Goal: Task Accomplishment & Management: Complete application form

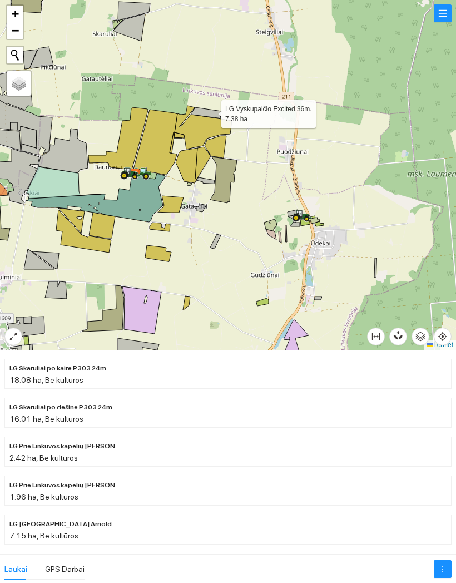
click at [438, 11] on button "button" at bounding box center [443, 13] width 18 height 18
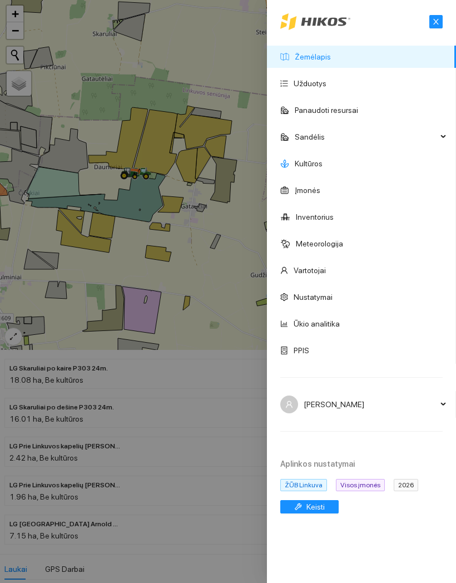
click at [322, 167] on link "Kultūros" at bounding box center [309, 163] width 28 height 9
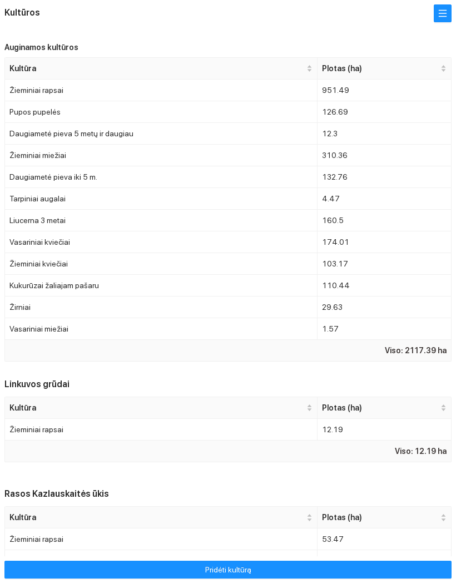
click at [280, 574] on button "Pridėti kultūrą" at bounding box center [227, 569] width 447 height 18
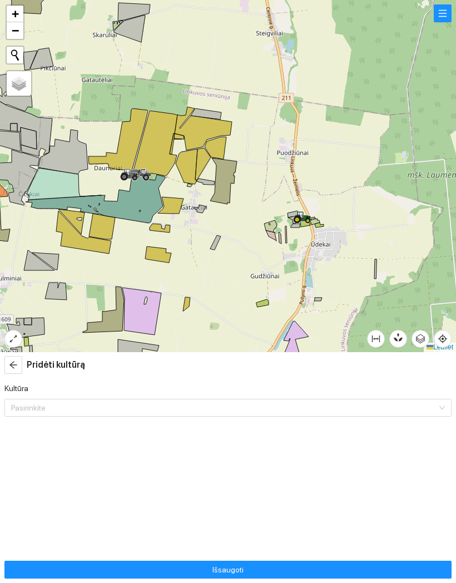
click at [217, 110] on div at bounding box center [228, 176] width 456 height 352
click at [216, 114] on icon at bounding box center [206, 113] width 31 height 11
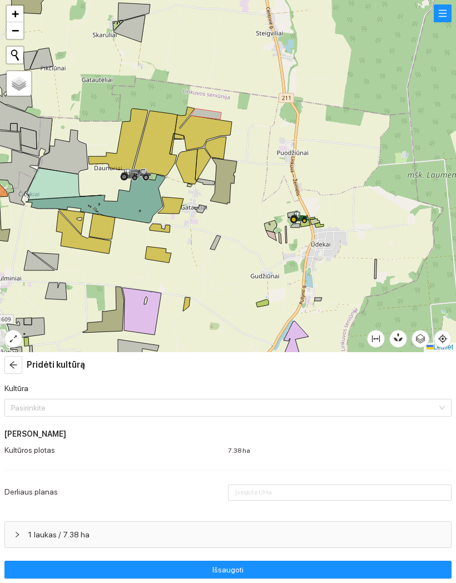
click at [314, 423] on form "Kultūra Pasirinkite Laisvūno Gudjurgio ūkis Kultūros plotas 7.38 ha Derliaus pl…" at bounding box center [227, 465] width 447 height 166
click at [318, 408] on input "Kultūra" at bounding box center [224, 407] width 426 height 17
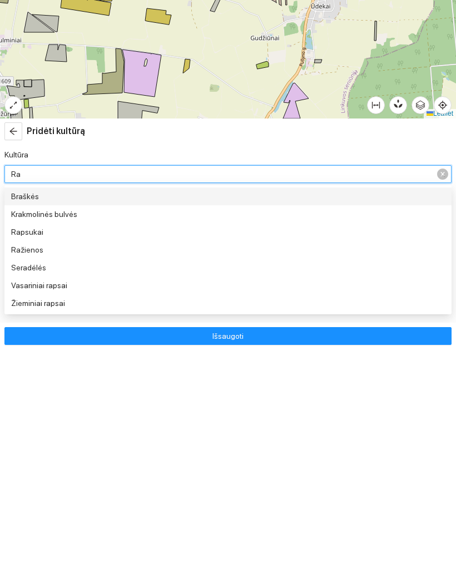
type input "Rap"
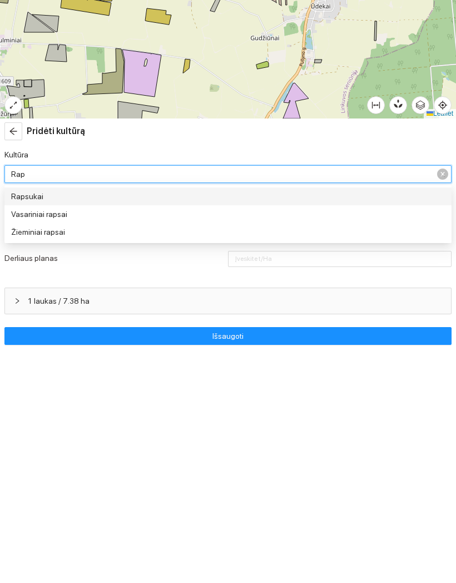
click at [161, 459] on div "Žieminiai rapsai" at bounding box center [94, 465] width 167 height 12
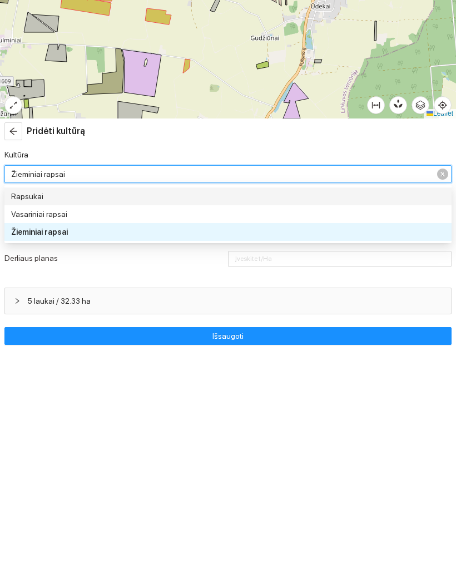
type input "4"
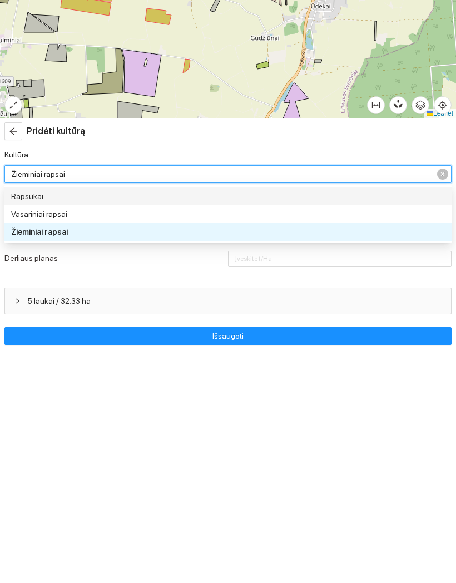
type input "4"
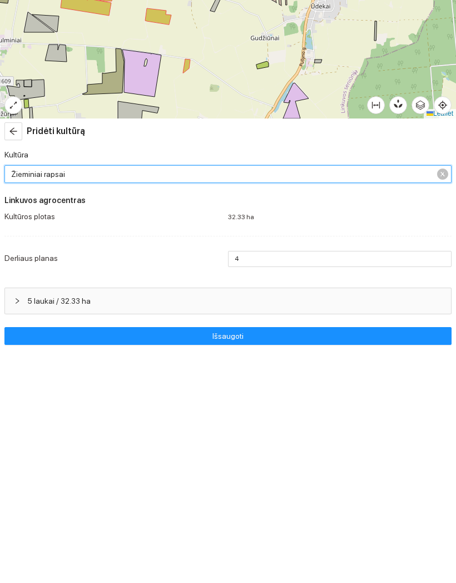
click at [312, 560] on button "Išsaugoti" at bounding box center [227, 569] width 447 height 18
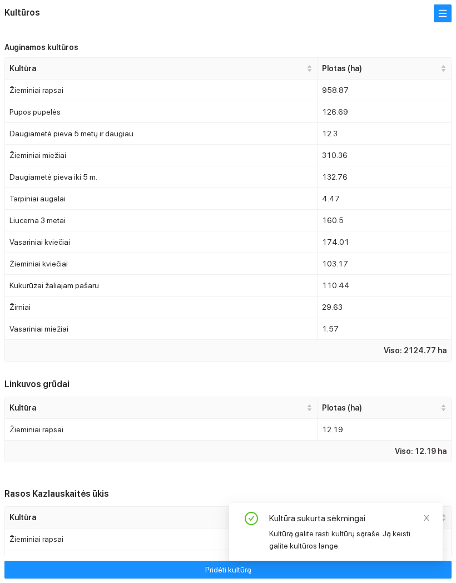
click at [445, 22] on button "button" at bounding box center [443, 13] width 18 height 18
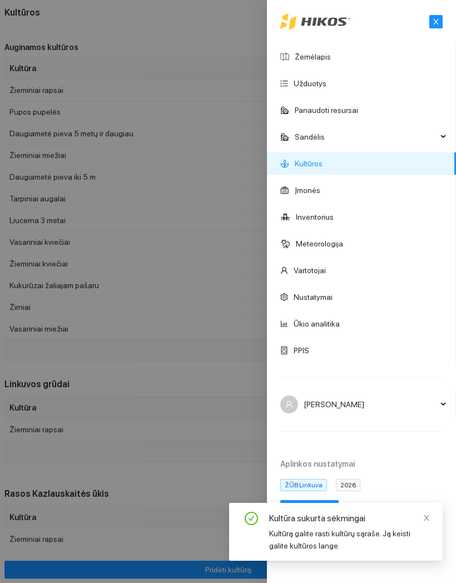
click at [331, 61] on link "Žemėlapis" at bounding box center [313, 56] width 36 height 9
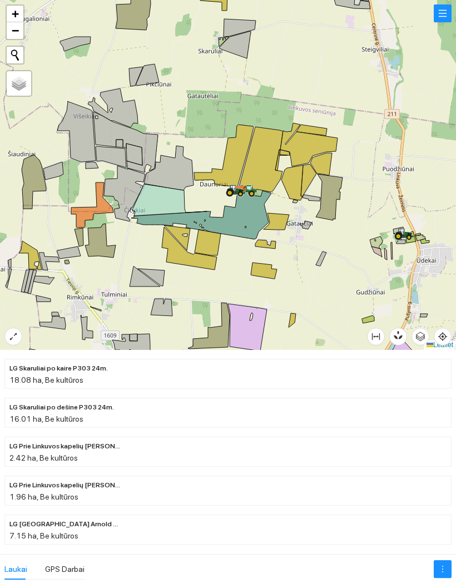
click at [316, 68] on div at bounding box center [228, 175] width 456 height 350
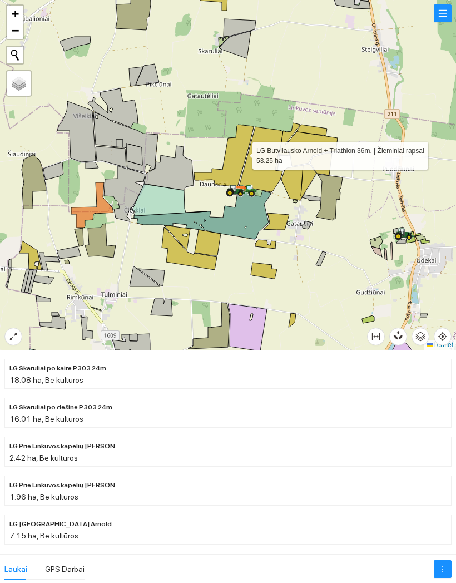
click at [242, 153] on icon at bounding box center [223, 156] width 59 height 62
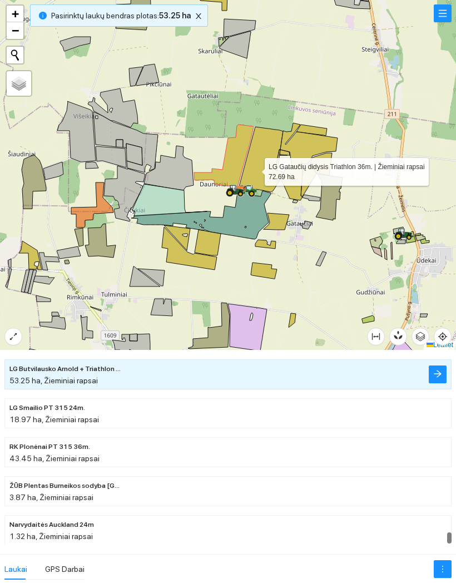
click at [254, 169] on icon at bounding box center [261, 159] width 44 height 65
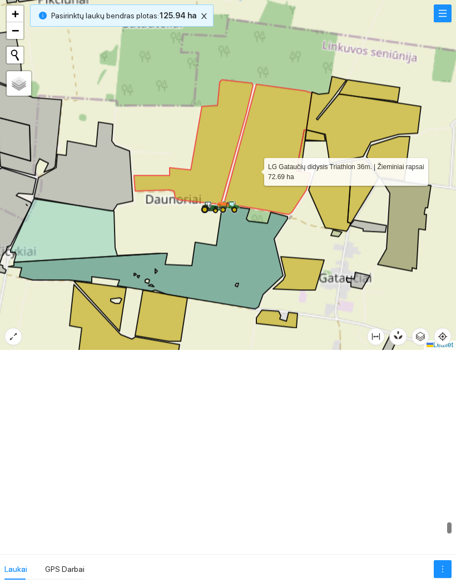
scroll to position [10711, 0]
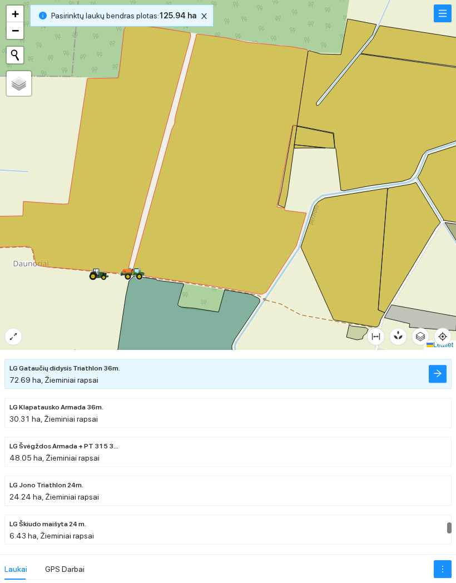
click at [293, 175] on div at bounding box center [228, 175] width 456 height 350
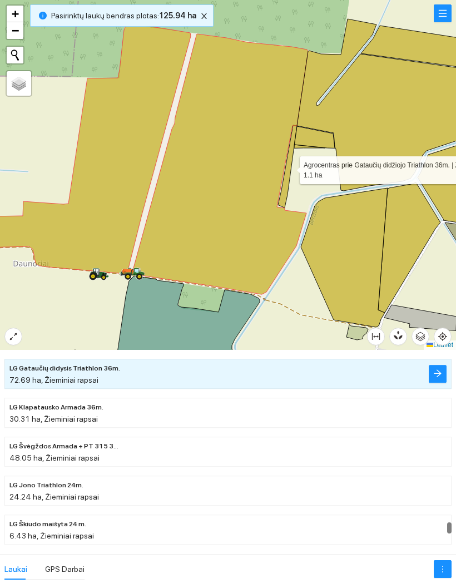
click at [290, 167] on icon at bounding box center [287, 166] width 19 height 82
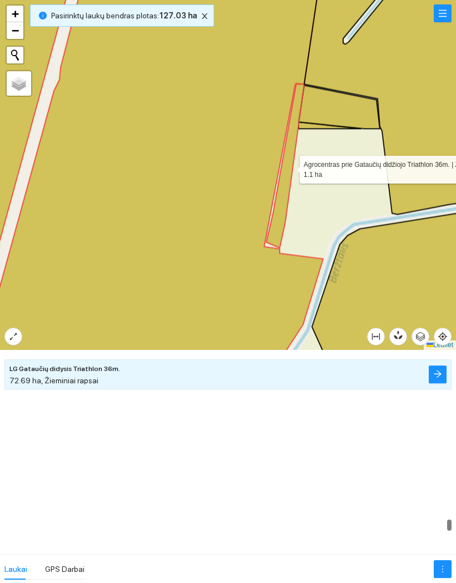
scroll to position [10517, 0]
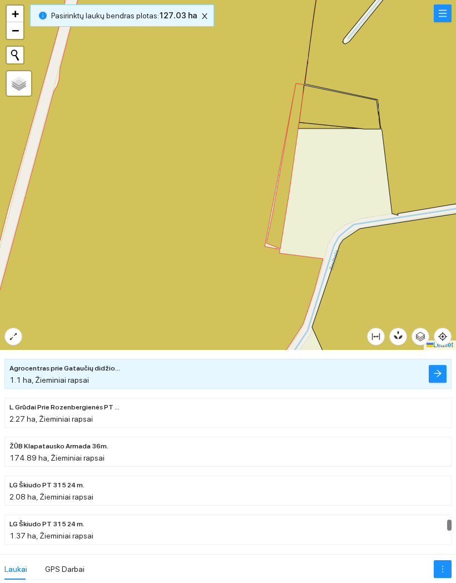
click at [309, 131] on div at bounding box center [228, 175] width 456 height 350
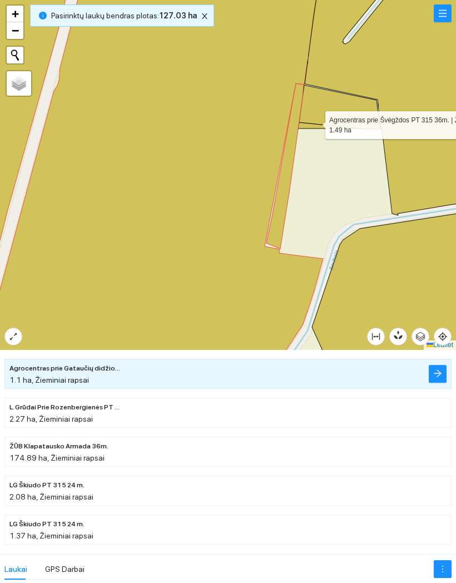
click at [315, 122] on icon at bounding box center [339, 107] width 81 height 44
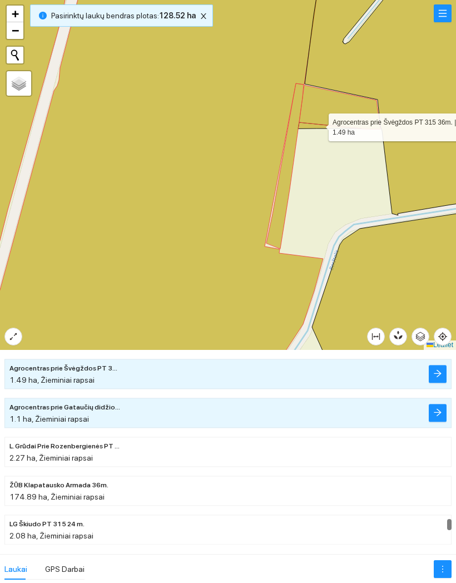
click at [319, 125] on icon at bounding box center [339, 107] width 81 height 44
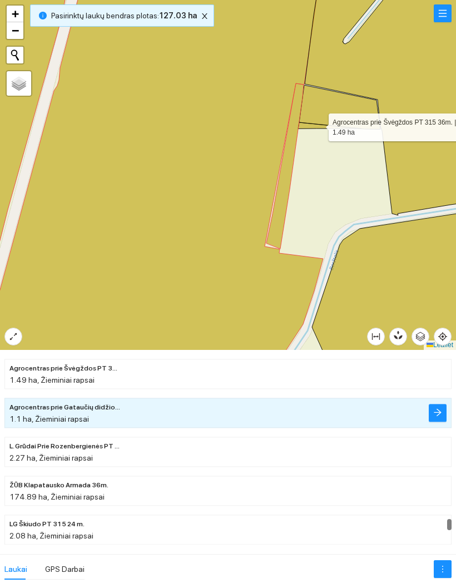
click at [332, 95] on icon at bounding box center [339, 107] width 81 height 44
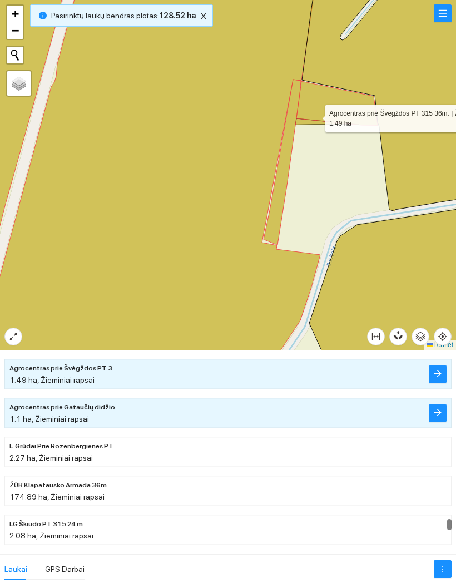
click at [312, 118] on icon at bounding box center [336, 103] width 81 height 44
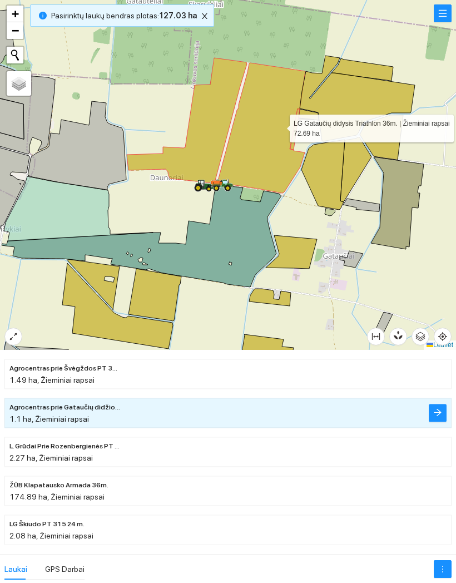
click at [285, 108] on icon at bounding box center [261, 128] width 88 height 130
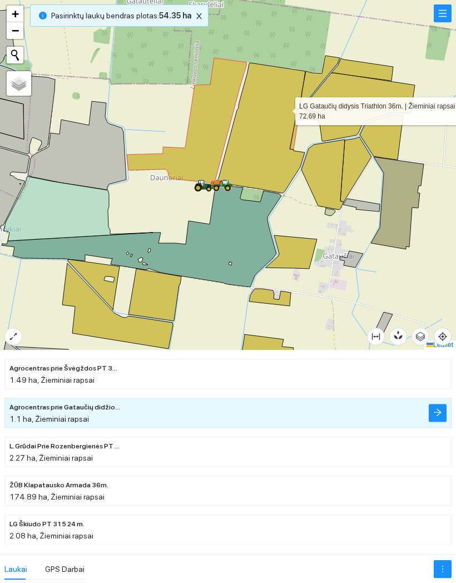
click at [280, 125] on icon at bounding box center [261, 128] width 88 height 130
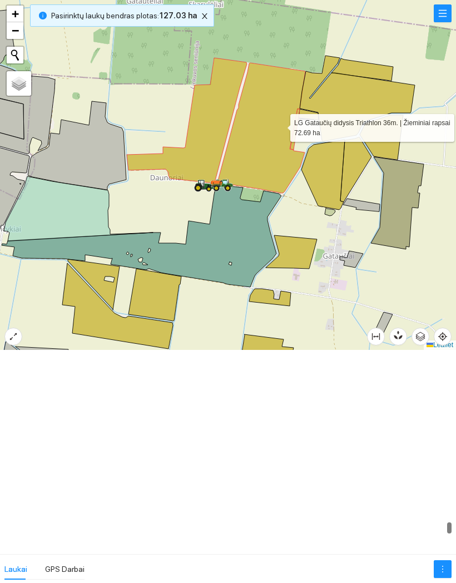
click at [280, 125] on icon at bounding box center [261, 128] width 88 height 130
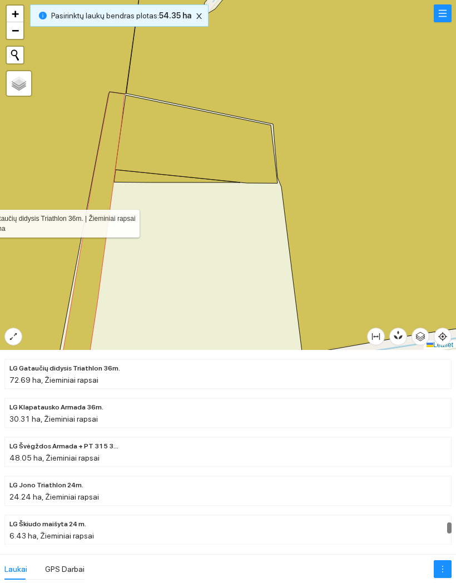
click at [223, 136] on icon at bounding box center [196, 139] width 162 height 88
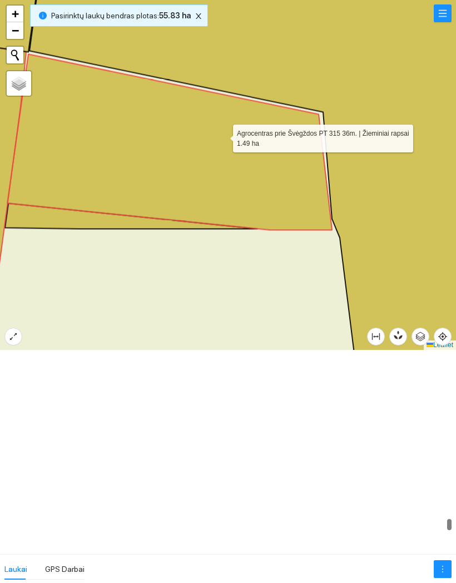
scroll to position [10478, 0]
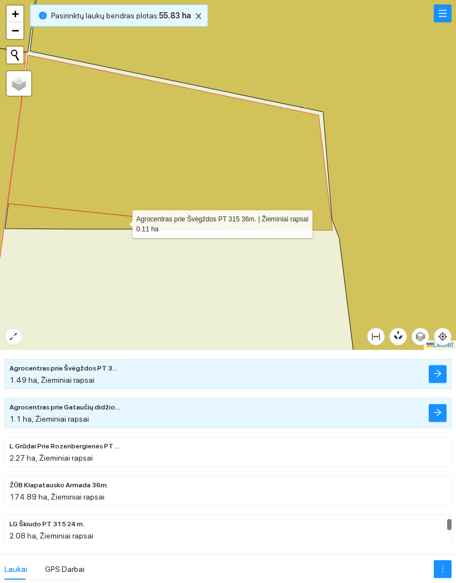
click at [122, 221] on icon at bounding box center [131, 216] width 252 height 26
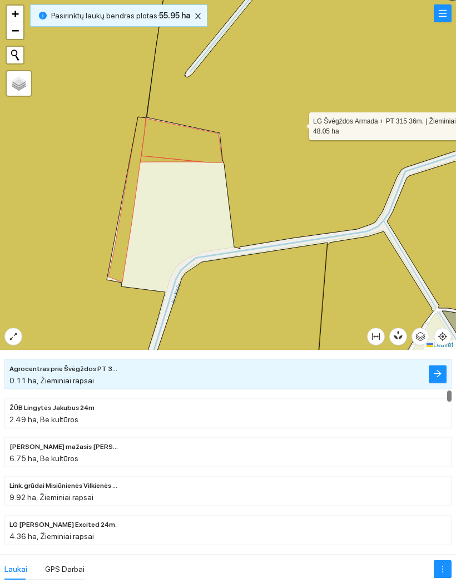
click at [299, 123] on icon at bounding box center [324, 107] width 355 height 283
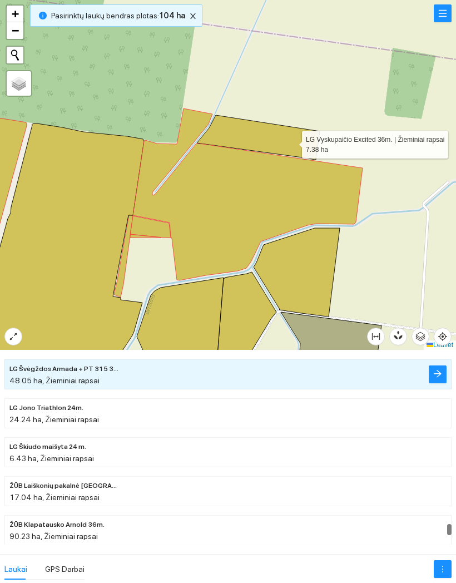
click at [291, 142] on icon at bounding box center [258, 137] width 123 height 44
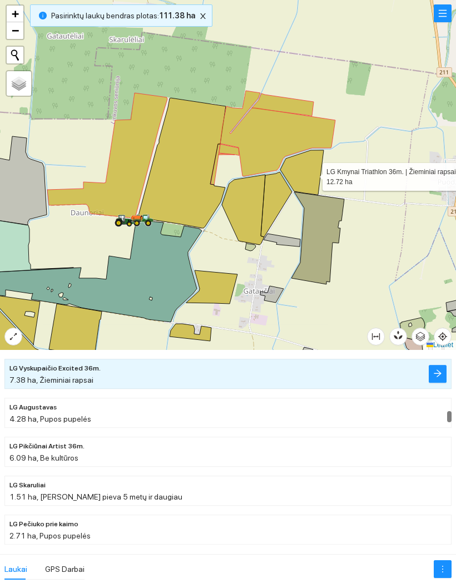
click at [312, 174] on icon at bounding box center [301, 172] width 43 height 44
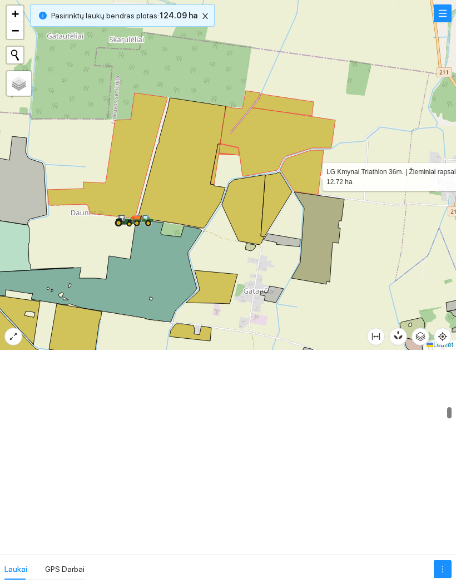
scroll to position [3377, 0]
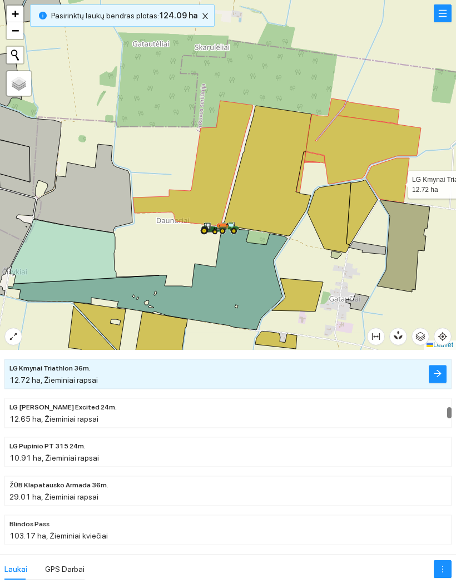
click at [274, 137] on icon at bounding box center [267, 171] width 88 height 130
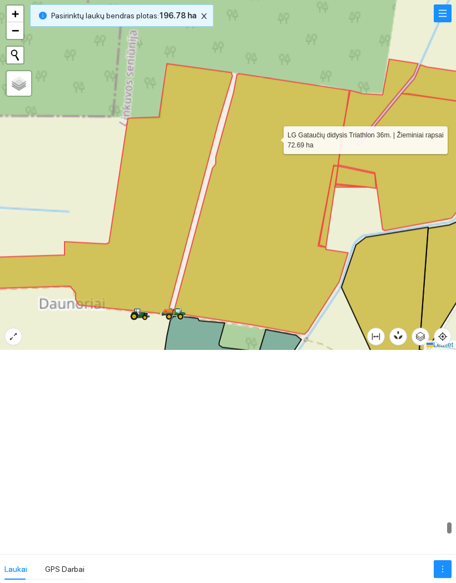
scroll to position [10714, 0]
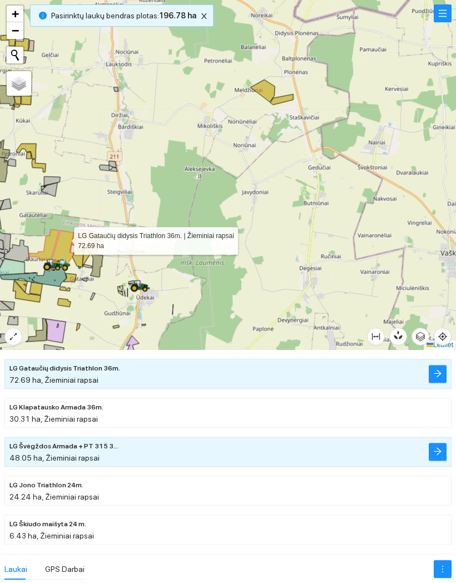
click at [262, 91] on icon at bounding box center [262, 91] width 24 height 22
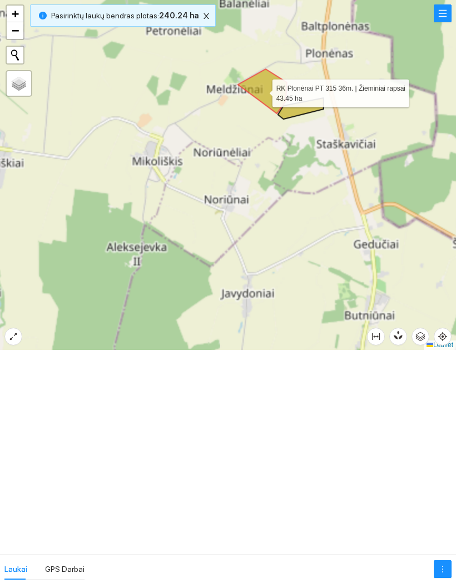
scroll to position [11413, 0]
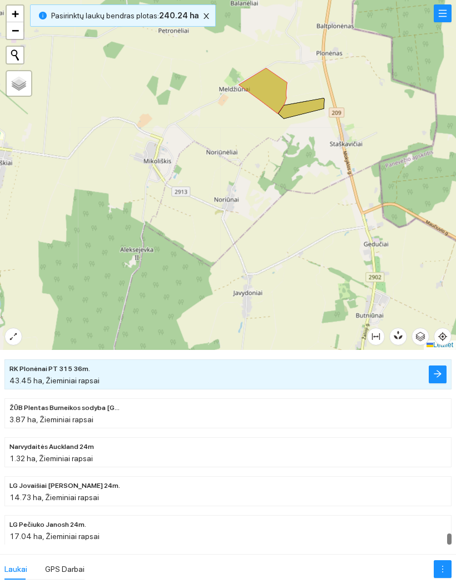
click at [299, 101] on div at bounding box center [228, 175] width 456 height 350
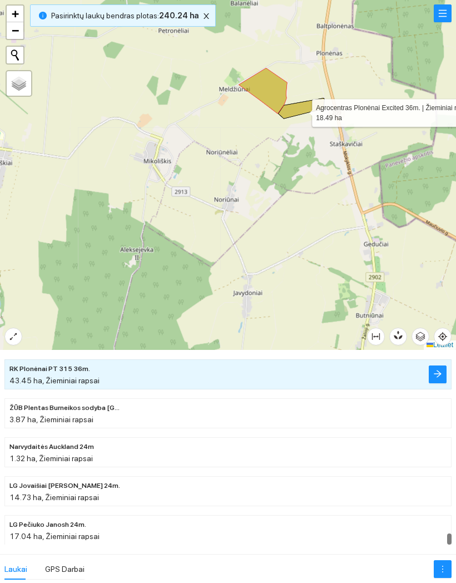
click at [302, 110] on icon at bounding box center [301, 108] width 46 height 21
